Goal: Check status: Check status

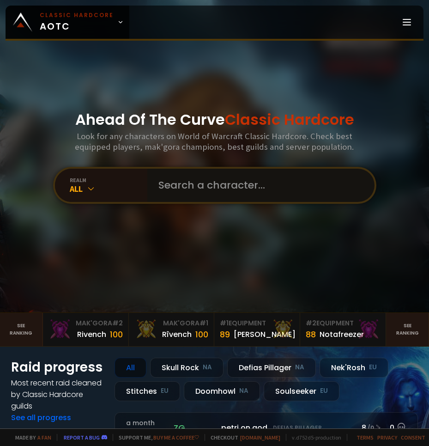
click at [160, 185] on input "text" at bounding box center [258, 185] width 211 height 33
paste input "Bläckstar"
type input "Bläckstar"
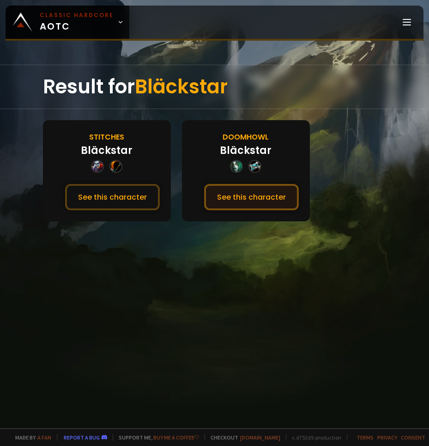
click at [217, 191] on button "See this character" at bounding box center [251, 197] width 95 height 26
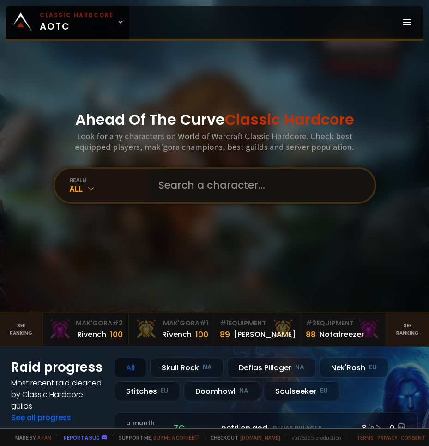
click at [196, 178] on input "text" at bounding box center [258, 185] width 211 height 33
paste input "Dartlord"
type input "Dartlord"
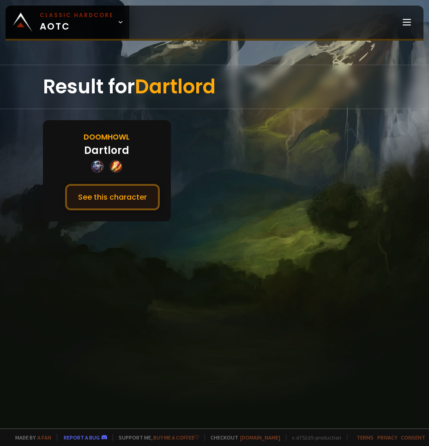
click at [110, 198] on button "See this character" at bounding box center [112, 197] width 95 height 26
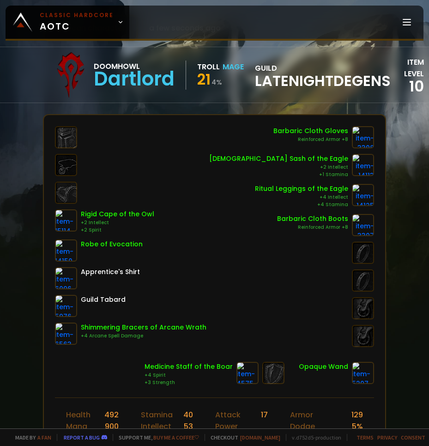
scroll to position [46, 0]
